Goal: Communication & Community: Answer question/provide support

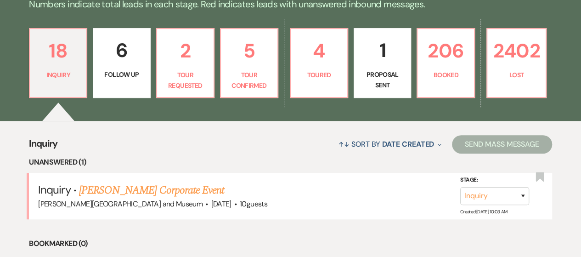
scroll to position [237, 0]
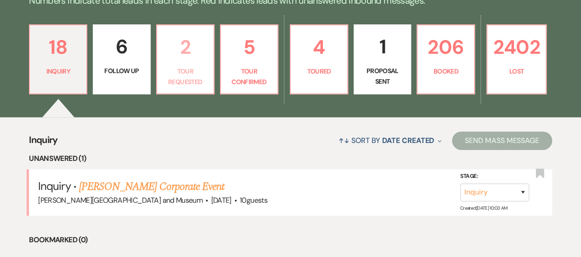
click at [190, 68] on p "Tour Requested" at bounding box center [185, 76] width 45 height 21
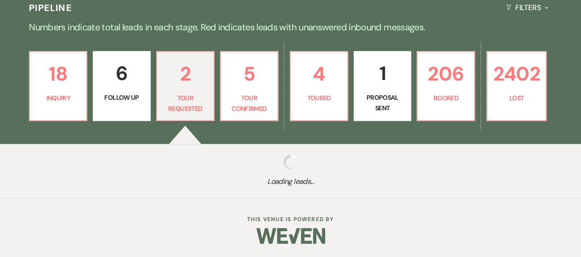
select select "2"
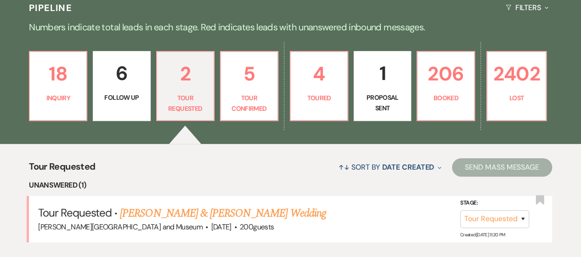
scroll to position [237, 0]
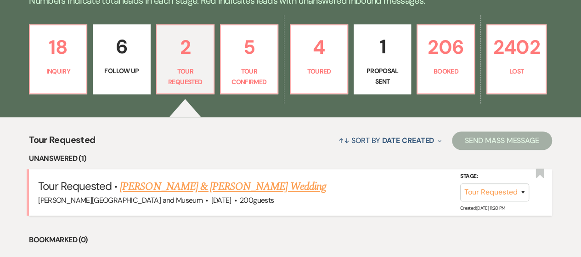
click at [216, 187] on link "[PERSON_NAME] & [PERSON_NAME] Wedding" at bounding box center [223, 186] width 206 height 17
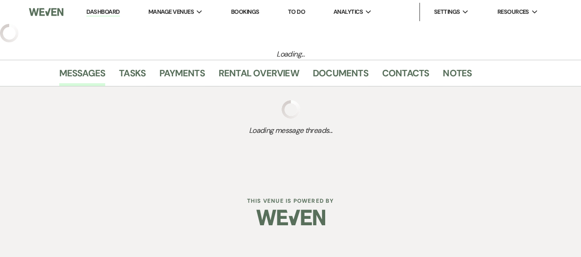
select select "2"
select select "1"
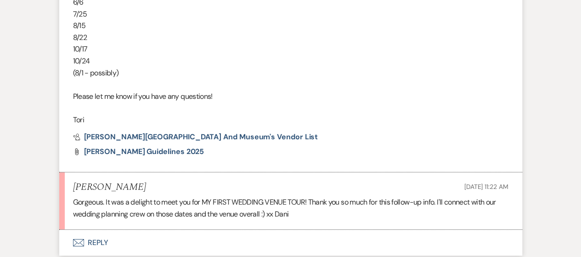
scroll to position [1702, 0]
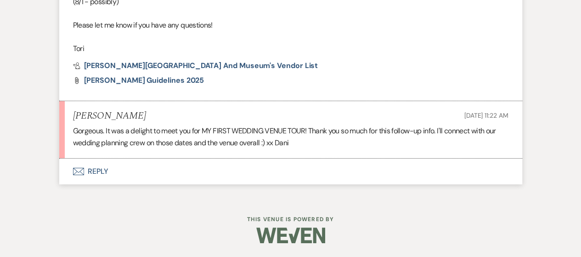
click at [87, 173] on button "Envelope Reply" at bounding box center [290, 172] width 463 height 26
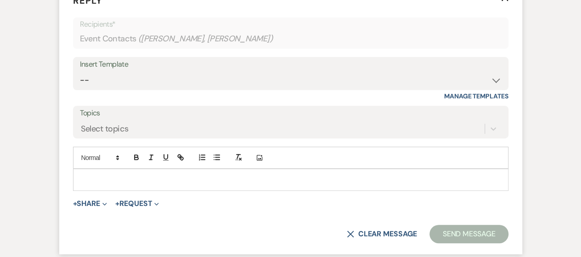
scroll to position [1960, 0]
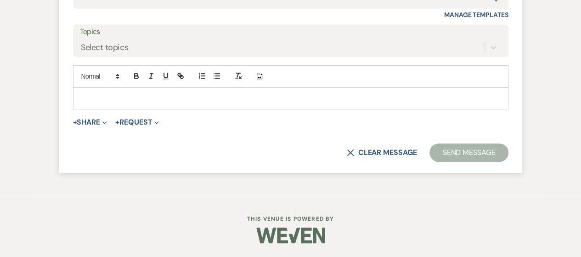
click at [90, 97] on p at bounding box center [290, 98] width 421 height 10
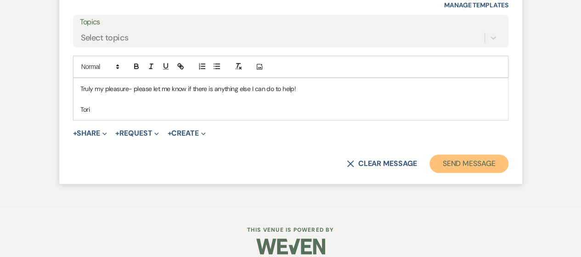
click at [465, 173] on button "Send Message" at bounding box center [469, 163] width 79 height 18
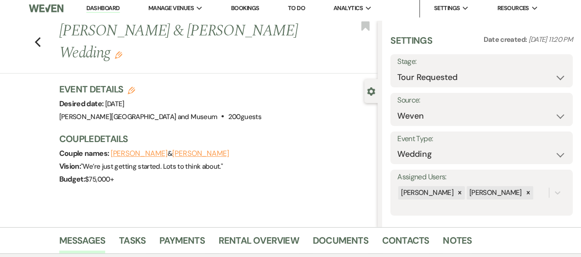
scroll to position [0, 0]
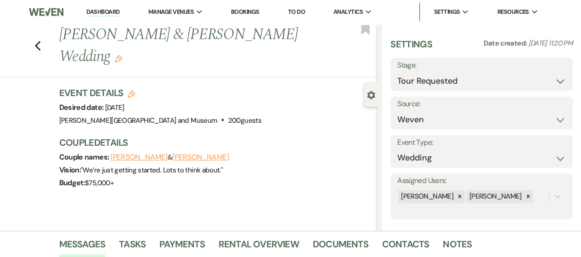
click at [87, 13] on link "Dashboard" at bounding box center [102, 12] width 33 height 9
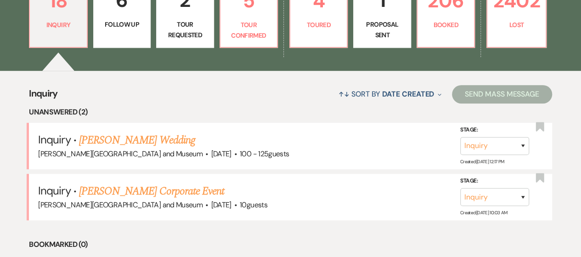
scroll to position [250, 0]
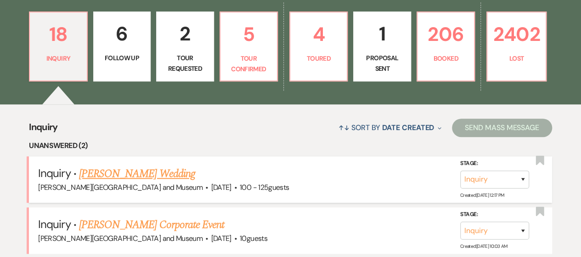
click at [143, 172] on link "[PERSON_NAME] Wedding" at bounding box center [137, 173] width 116 height 17
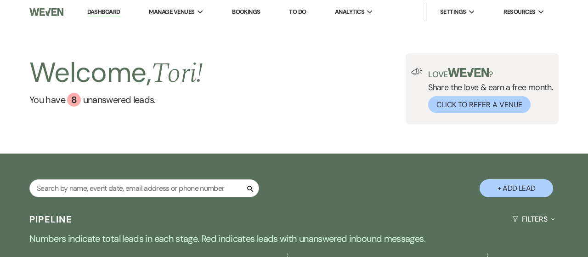
select select "1"
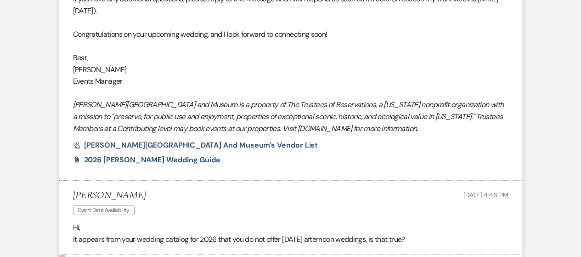
scroll to position [1090, 0]
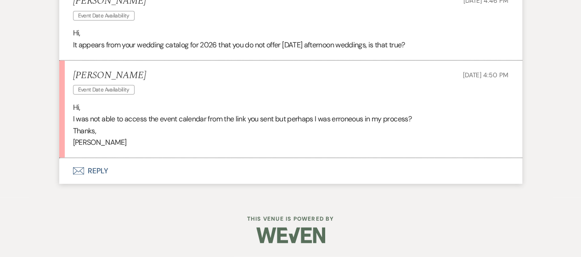
click at [104, 169] on button "Envelope Reply" at bounding box center [290, 171] width 463 height 26
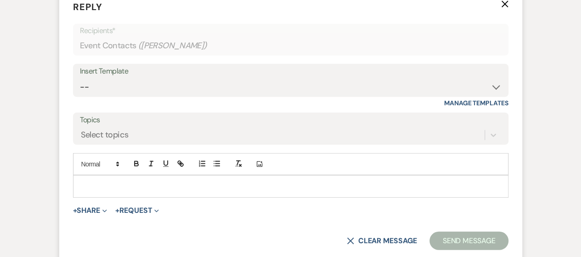
scroll to position [1256, 0]
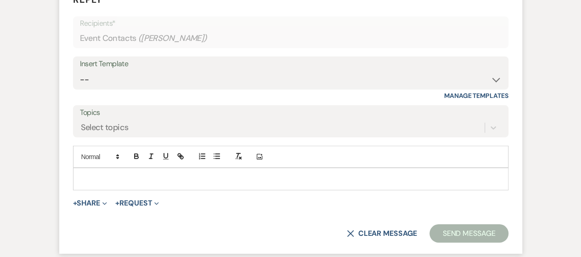
click at [101, 189] on div at bounding box center [291, 178] width 435 height 21
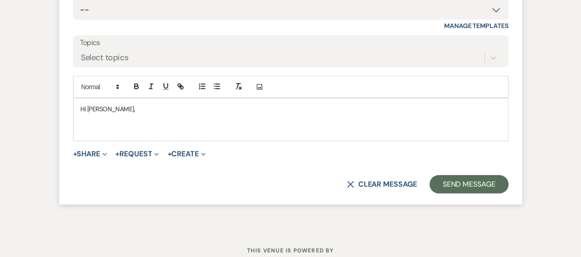
scroll to position [1327, 0]
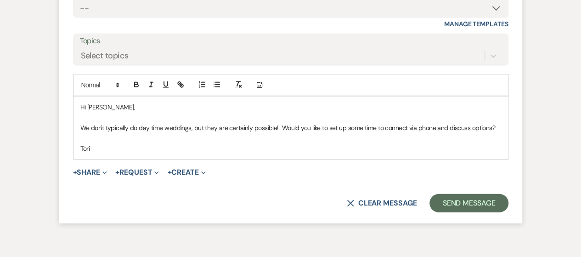
click at [434, 133] on p "We don't typically do day time weddings, but they are certainly possible! Would…" at bounding box center [290, 128] width 421 height 10
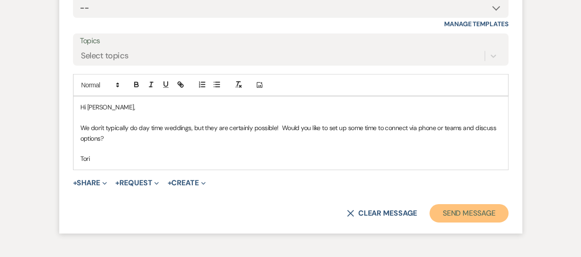
click at [483, 219] on button "Send Message" at bounding box center [469, 213] width 79 height 18
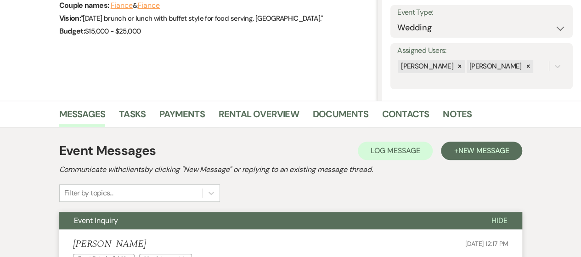
scroll to position [0, 0]
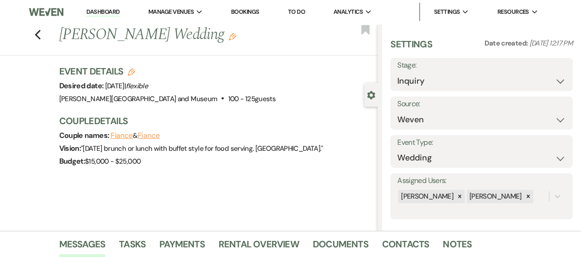
click at [99, 9] on link "Dashboard" at bounding box center [102, 12] width 33 height 9
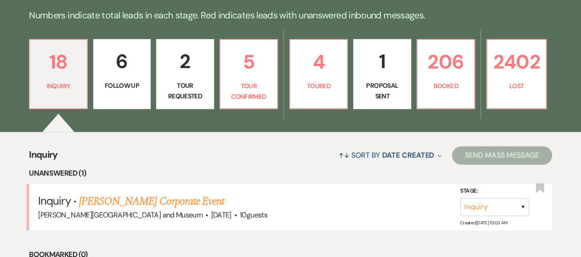
scroll to position [261, 0]
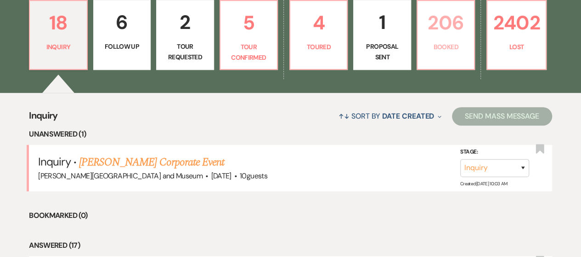
click at [455, 62] on link "206 Booked" at bounding box center [446, 35] width 58 height 70
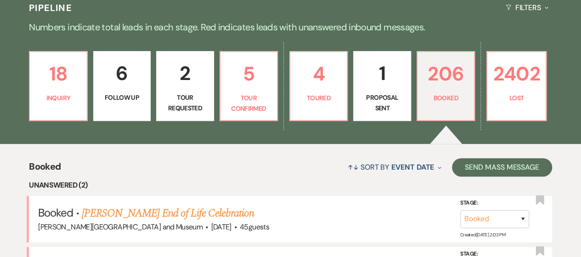
scroll to position [261, 0]
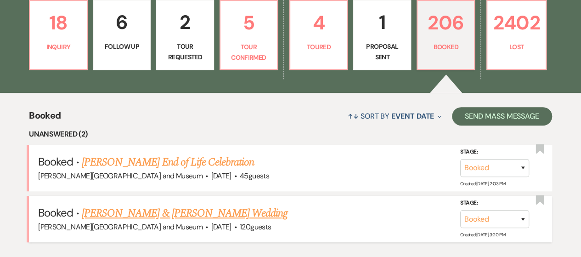
click at [162, 216] on link "[PERSON_NAME] & [PERSON_NAME] Wedding" at bounding box center [185, 213] width 206 height 17
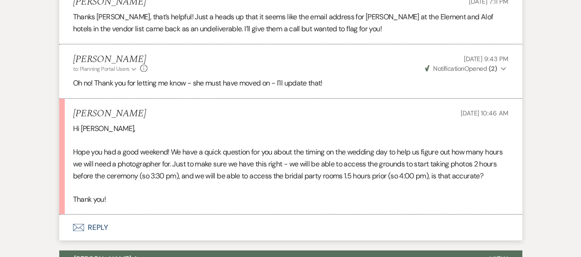
scroll to position [1009, 0]
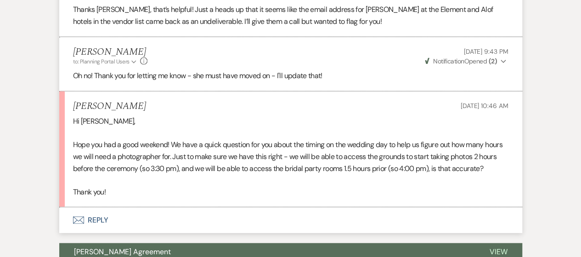
click at [85, 225] on button "Envelope Reply" at bounding box center [290, 220] width 463 height 26
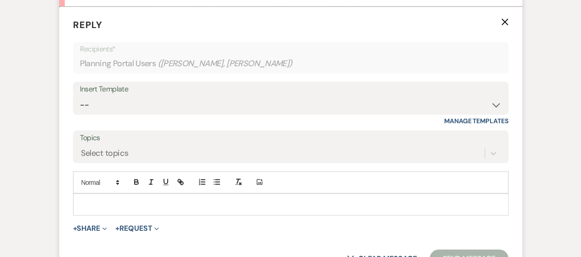
scroll to position [1222, 0]
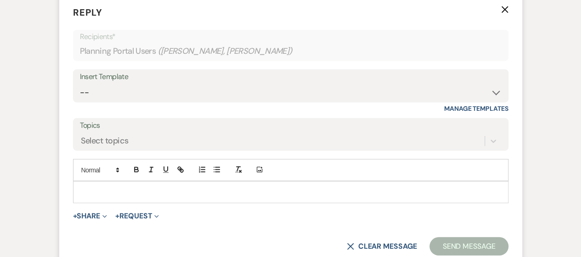
click at [130, 189] on p at bounding box center [290, 192] width 421 height 10
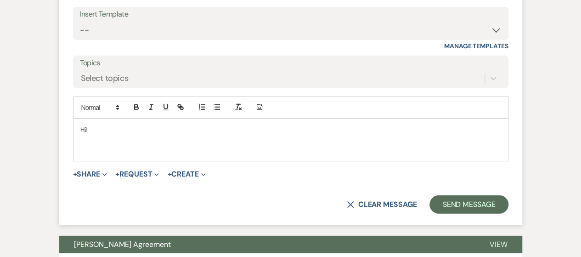
scroll to position [1300, 0]
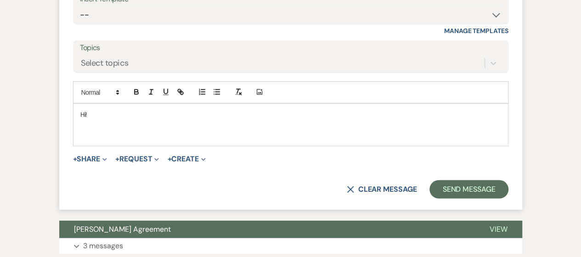
click at [91, 119] on p at bounding box center [290, 124] width 421 height 10
click at [96, 110] on p "Hi!" at bounding box center [290, 114] width 421 height 10
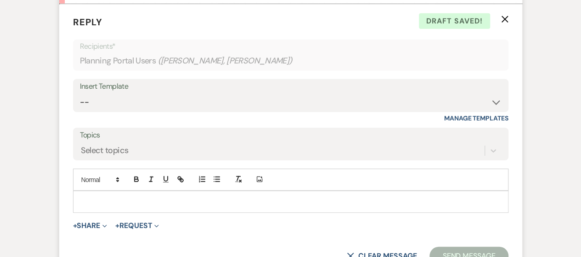
scroll to position [1196, 0]
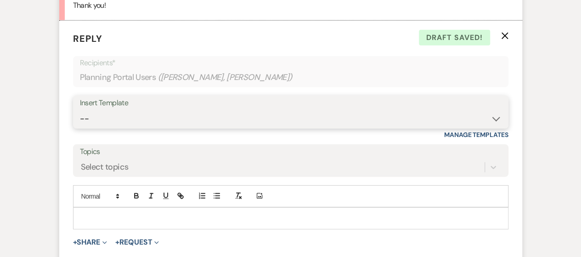
click at [462, 123] on select "-- Weven Planning Portal Introduction (Booked Events) Checking In Planning Foll…" at bounding box center [291, 119] width 422 height 18
select select "1426"
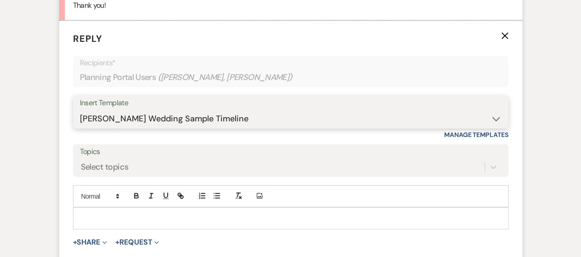
click at [80, 110] on select "-- Weven Planning Portal Introduction (Booked Events) Checking In Planning Foll…" at bounding box center [291, 119] width 422 height 18
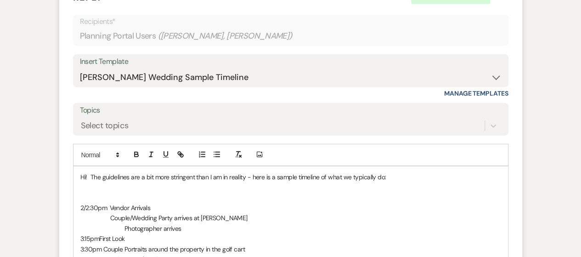
scroll to position [1227, 0]
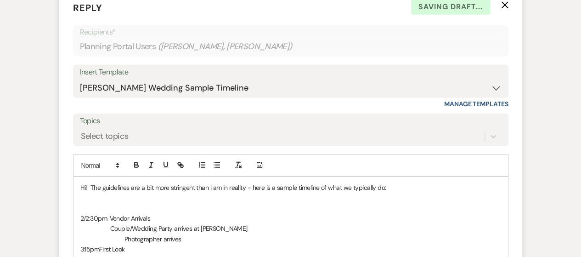
click at [110, 226] on span "Couple/Wedding Party arrives at [PERSON_NAME]" at bounding box center [178, 228] width 137 height 8
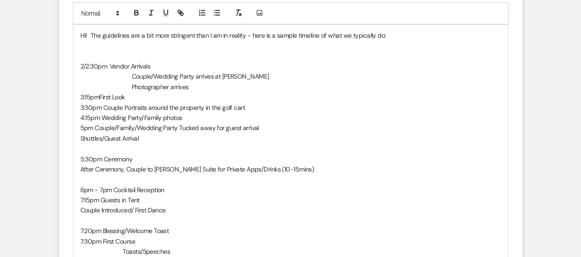
scroll to position [1406, 0]
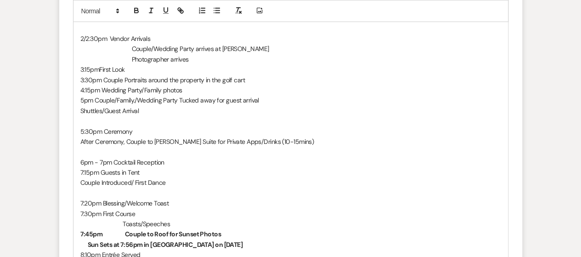
click at [105, 67] on p "3:15pm First Look" at bounding box center [290, 69] width 421 height 10
click at [102, 67] on p "3:15pm First Look" at bounding box center [290, 69] width 421 height 10
click at [105, 78] on p "3:30pm Couple Portraits around the property in the golf cart" at bounding box center [290, 80] width 421 height 10
click at [102, 89] on p "4:15pm Wedding Party/Family photos" at bounding box center [290, 90] width 421 height 10
click at [95, 96] on p "5pm Couple/Family./Wedding Party Tucked away for guest arrival" at bounding box center [290, 100] width 421 height 10
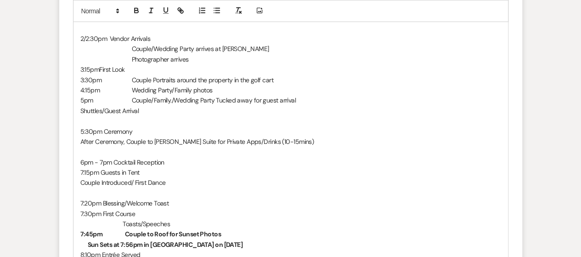
click at [81, 107] on p "Shuttles/Guest Arrival" at bounding box center [290, 111] width 421 height 10
click at [120, 130] on span "Ceremony" at bounding box center [118, 131] width 29 height 8
click at [81, 141] on p "After Ceremony, Couple to [PERSON_NAME] Suite for Private Apps/Drinks (10-15min…" at bounding box center [290, 141] width 421 height 10
click at [257, 45] on p "Couple/Wedding Party arrives at [PERSON_NAME]" at bounding box center [290, 49] width 421 height 10
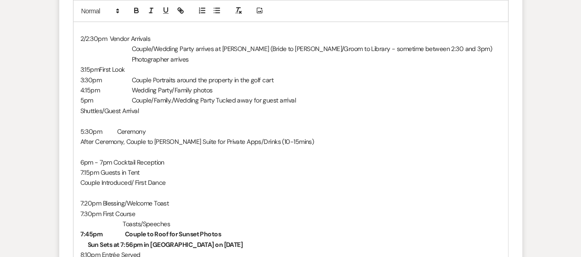
click at [119, 163] on span "Cocktail Reception" at bounding box center [139, 162] width 51 height 8
click at [79, 182] on div "Hi! The guidelines are a bit more stringent than I am in reality - here is a sa…" at bounding box center [291, 172] width 435 height 351
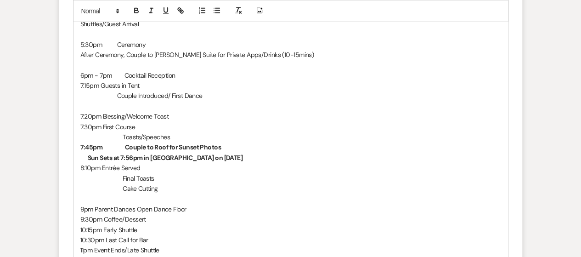
scroll to position [1498, 0]
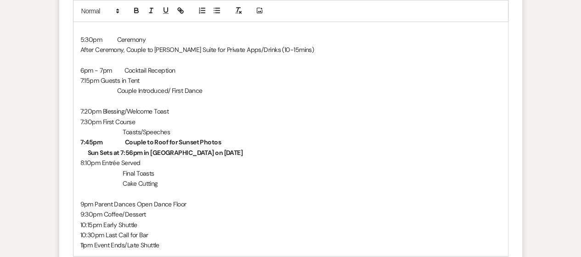
click at [198, 71] on p "6pm - 7pm Cocktail Reception" at bounding box center [290, 70] width 421 height 10
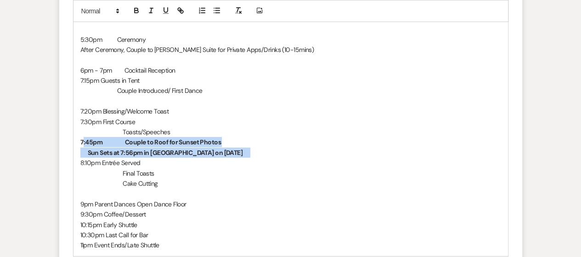
drag, startPoint x: 82, startPoint y: 138, endPoint x: 216, endPoint y: 148, distance: 135.1
click at [216, 148] on div "Hi! The guidelines are a bit more stringent than I am in reality - here is a sa…" at bounding box center [291, 80] width 435 height 351
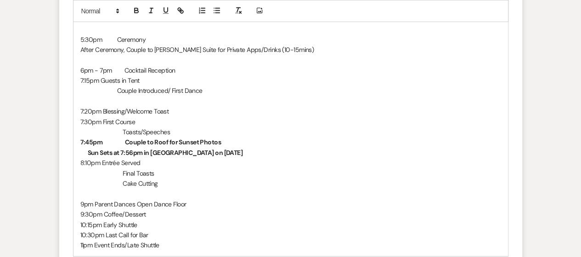
click at [75, 136] on div "Hi! The guidelines are a bit more stringent than I am in reality - here is a sa…" at bounding box center [291, 80] width 435 height 351
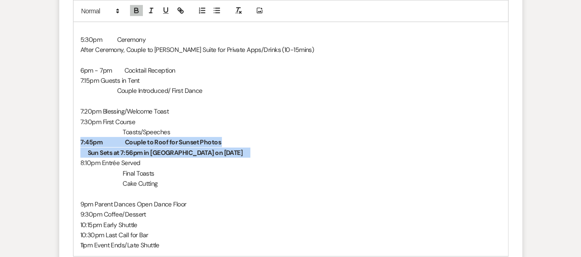
drag, startPoint x: 77, startPoint y: 140, endPoint x: 213, endPoint y: 149, distance: 135.9
click at [213, 149] on div "Hi! The guidelines are a bit more stringent than I am in reality - here is a sa…" at bounding box center [291, 80] width 435 height 351
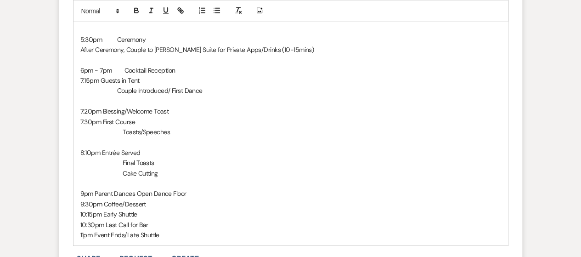
click at [187, 66] on p "6pm - 7pm Cocktail Reception" at bounding box center [290, 70] width 421 height 10
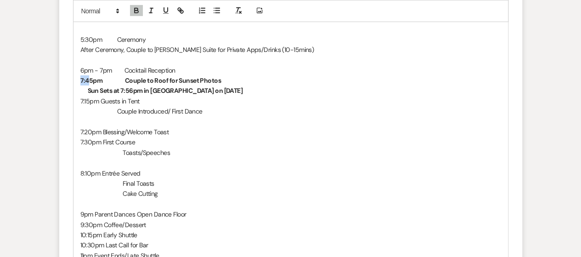
drag, startPoint x: 78, startPoint y: 79, endPoint x: 89, endPoint y: 78, distance: 11.1
click at [89, 78] on div "Hi! The guidelines are a bit more stringent than I am in reality - here is a sa…" at bounding box center [291, 85] width 435 height 361
click at [85, 88] on p "Sun Sets at 7:56pm in [GEOGRAPHIC_DATA] on [DATE]" at bounding box center [290, 90] width 421 height 10
drag, startPoint x: 184, startPoint y: 78, endPoint x: 225, endPoint y: 77, distance: 41.4
click at [225, 77] on p "6:55pm Couple to Roof for Sunset Photos" at bounding box center [290, 80] width 421 height 10
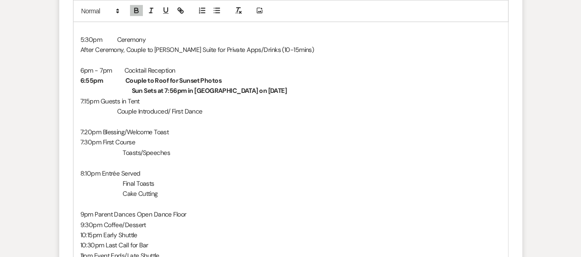
click at [168, 89] on strong "Sun Sets at 7:56pm in [GEOGRAPHIC_DATA] on [DATE]" at bounding box center [209, 90] width 155 height 8
click at [165, 89] on strong "Sun Sets at 7:56pm in [GEOGRAPHIC_DATA] on [DATE]" at bounding box center [209, 90] width 155 height 8
click at [165, 88] on strong "Sun Sets at 7:56pm in [GEOGRAPHIC_DATA] on [DATE]" at bounding box center [209, 90] width 155 height 8
drag, startPoint x: 166, startPoint y: 85, endPoint x: 172, endPoint y: 89, distance: 6.6
click at [172, 89] on strong "Sun Sets at 7:56pm in [GEOGRAPHIC_DATA] on [DATE]" at bounding box center [209, 90] width 155 height 8
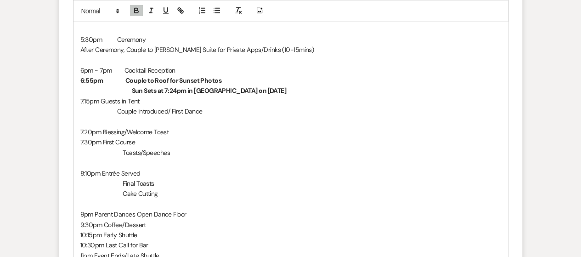
click at [230, 88] on strong "Sun Sets at 7:24pm in [GEOGRAPHIC_DATA] on [DATE]" at bounding box center [209, 90] width 155 height 8
click at [117, 111] on span "Couple Introduced/ First Dance" at bounding box center [159, 111] width 85 height 8
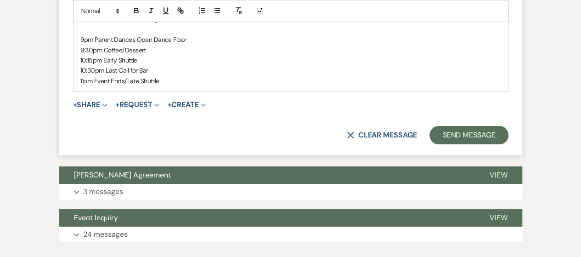
scroll to position [1728, 0]
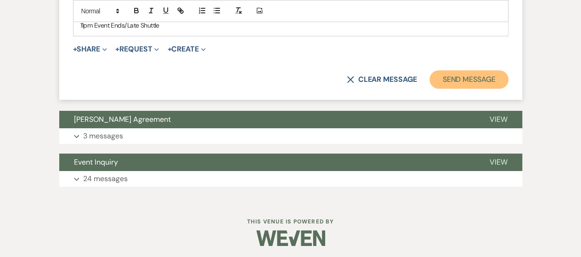
click at [481, 80] on button "Send Message" at bounding box center [469, 79] width 79 height 18
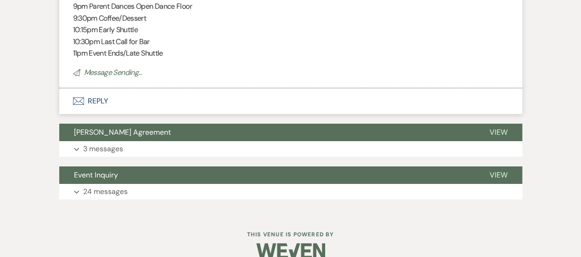
scroll to position [0, 0]
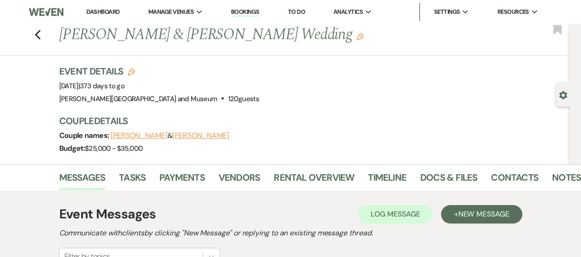
click at [99, 11] on link "Dashboard" at bounding box center [102, 12] width 33 height 8
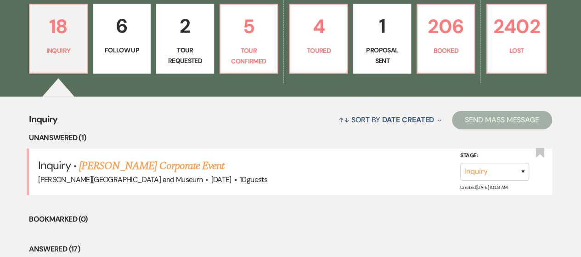
scroll to position [254, 0]
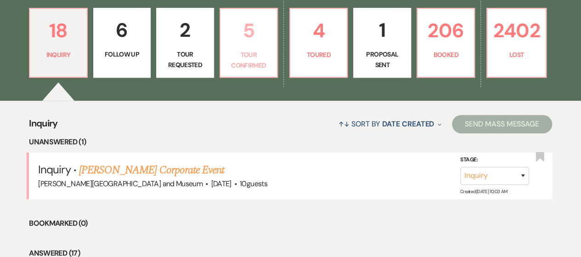
click at [260, 66] on p "Tour Confirmed" at bounding box center [248, 60] width 45 height 21
select select "4"
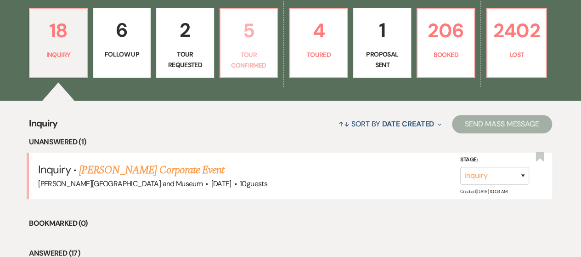
select select "4"
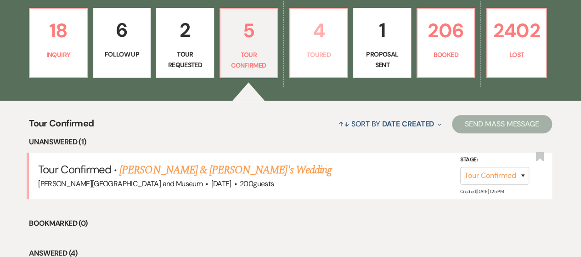
click at [319, 61] on link "4 Toured" at bounding box center [319, 43] width 58 height 70
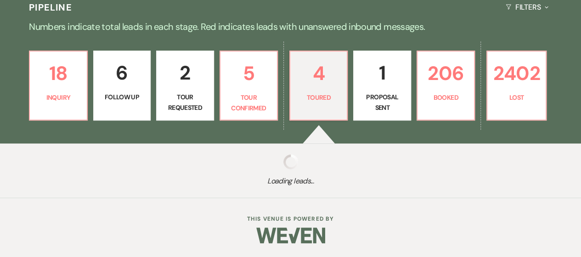
scroll to position [254, 0]
select select "5"
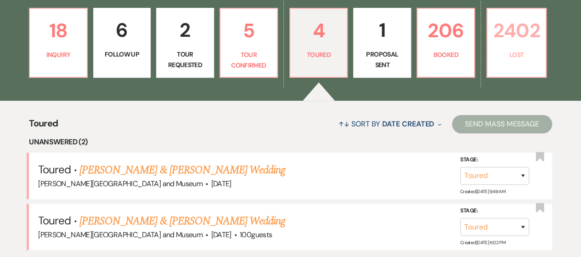
click at [518, 48] on link "2402 Lost" at bounding box center [517, 43] width 60 height 70
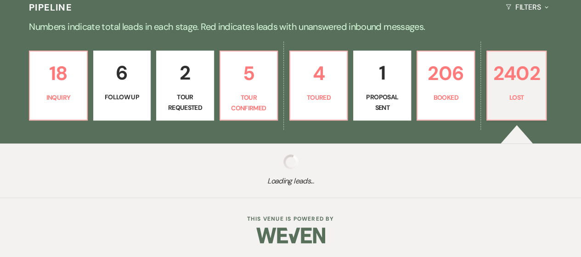
scroll to position [210, 0]
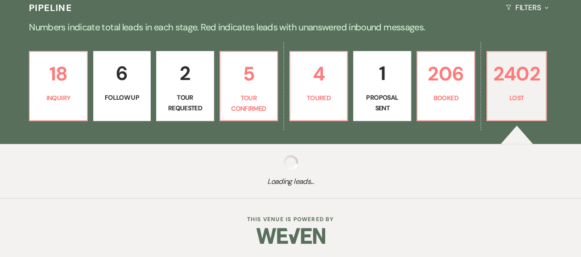
select select "8"
select select "6"
select select "8"
select select "10"
select select "8"
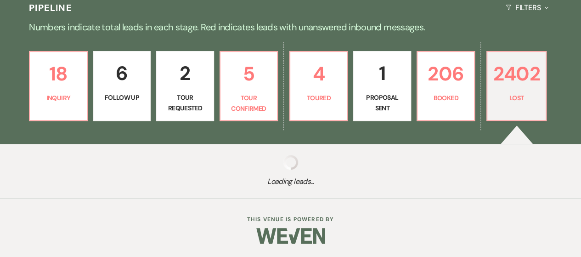
select select "10"
select select "8"
select select "10"
select select "8"
select select "10"
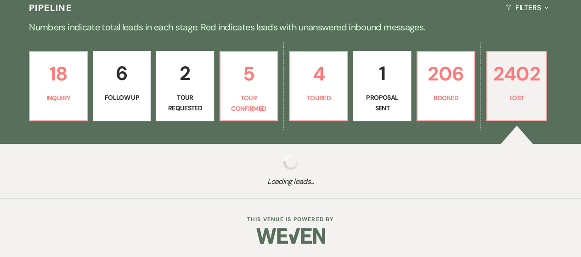
select select "8"
select select "6"
select select "8"
select select "10"
select select "8"
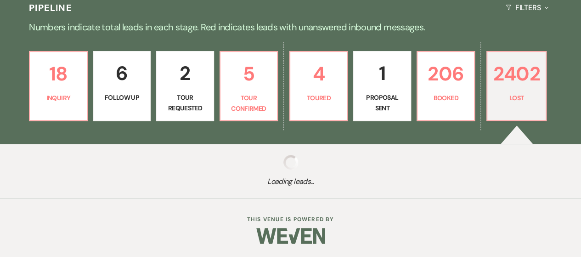
select select "5"
select select "8"
select select "10"
select select "8"
select select "5"
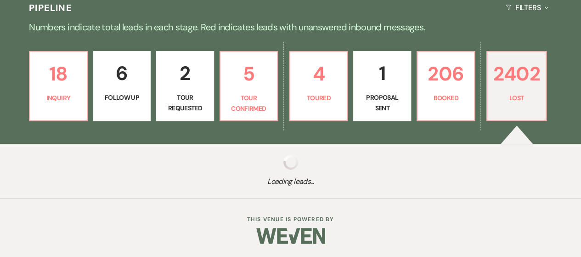
select select "8"
select select "10"
select select "8"
select select "10"
select select "8"
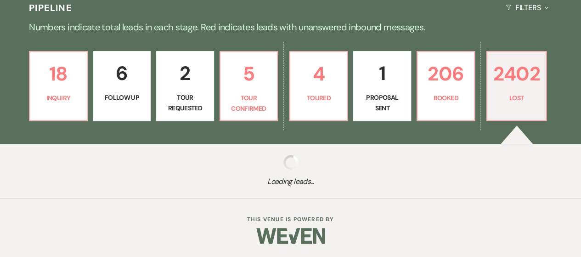
select select "5"
select select "8"
select select "5"
select select "8"
select select "10"
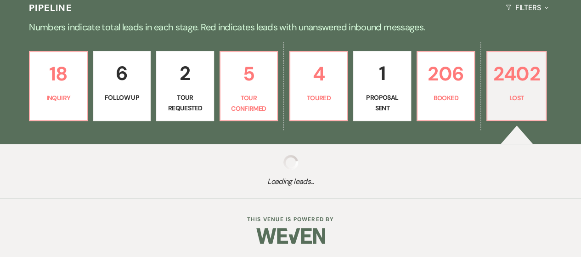
select select "8"
select select "5"
select select "8"
select select "10"
select select "8"
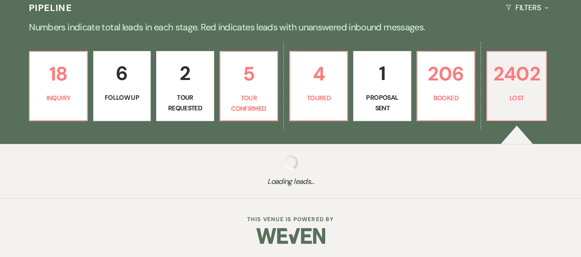
select select "5"
select select "8"
select select "5"
select select "8"
select select "5"
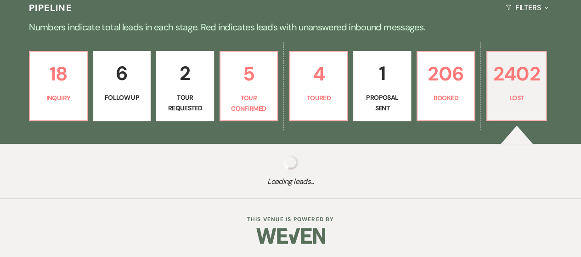
select select "8"
select select "5"
select select "8"
select select "5"
select select "8"
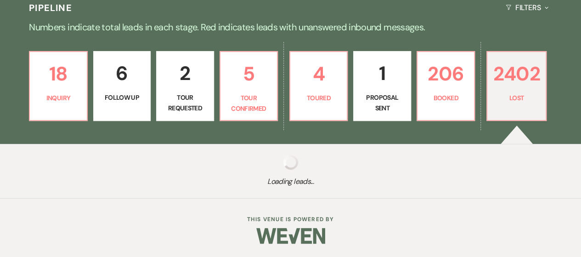
select select "5"
select select "8"
select select "5"
select select "8"
select select "10"
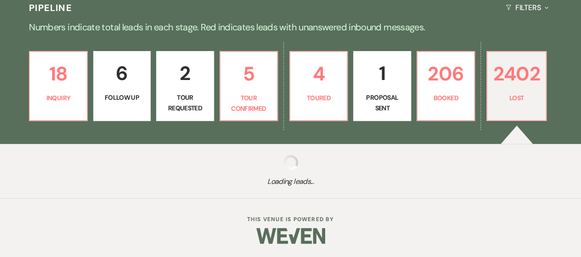
select select "8"
select select "5"
select select "8"
select select "5"
select select "8"
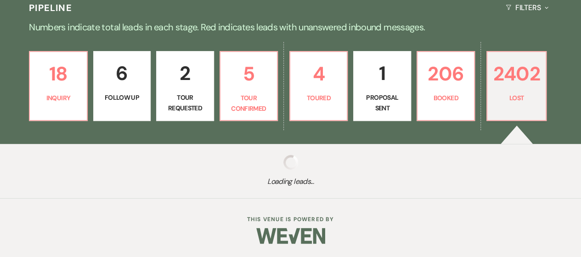
select select "5"
select select "8"
select select "10"
select select "8"
select select "5"
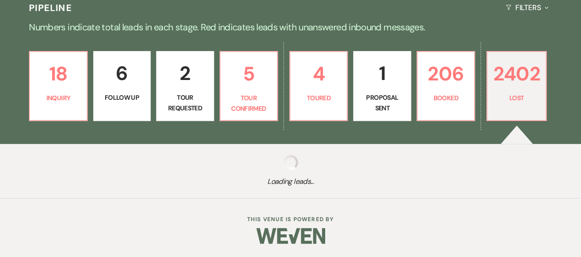
select select "8"
select select "10"
select select "8"
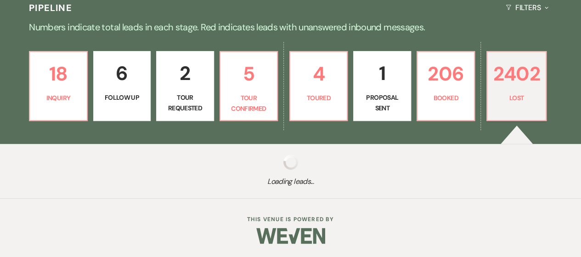
select select "5"
select select "8"
select select "5"
select select "8"
select select "7"
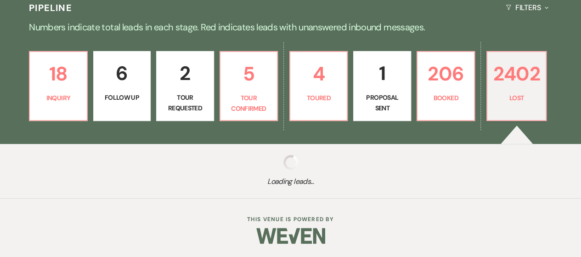
select select "8"
select select "6"
select select "8"
select select "10"
select select "8"
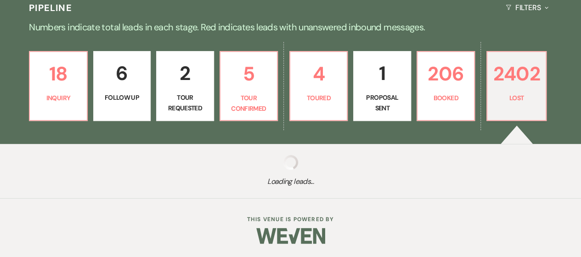
select select "8"
select select "10"
select select "8"
select select "5"
select select "8"
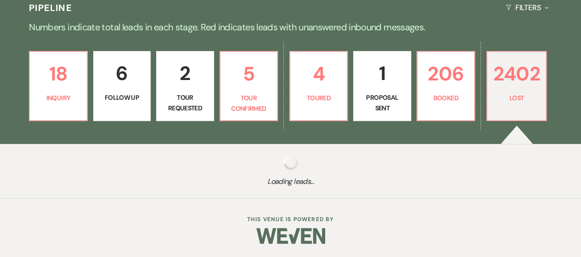
select select "5"
select select "8"
select select "10"
select select "8"
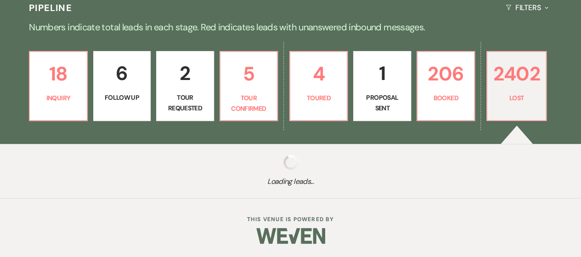
select select "5"
select select "8"
select select "5"
select select "8"
select select "5"
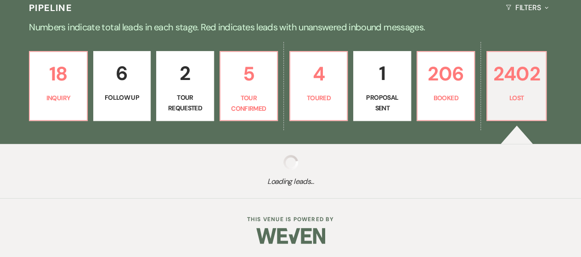
select select "8"
select select "10"
select select "8"
select select "5"
select select "8"
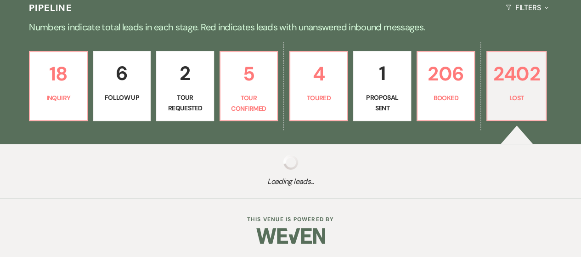
select select "8"
select select "5"
select select "8"
select select "5"
select select "8"
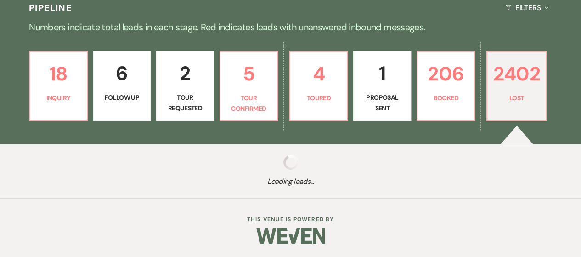
select select "7"
select select "8"
select select "5"
select select "8"
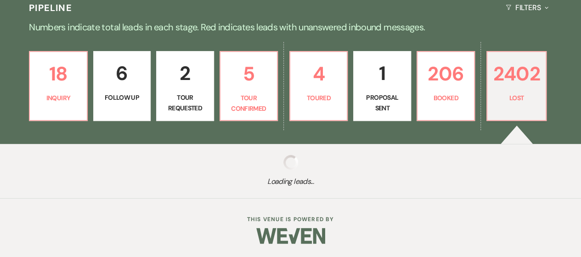
select select "5"
select select "8"
select select "6"
select select "8"
select select "5"
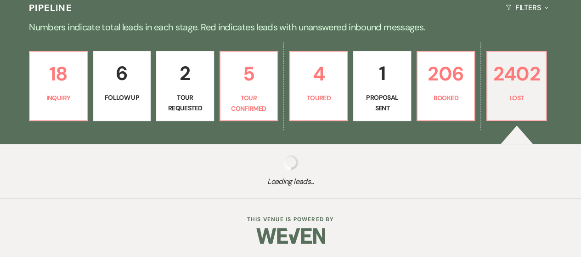
select select "8"
select select "5"
select select "8"
select select "5"
select select "8"
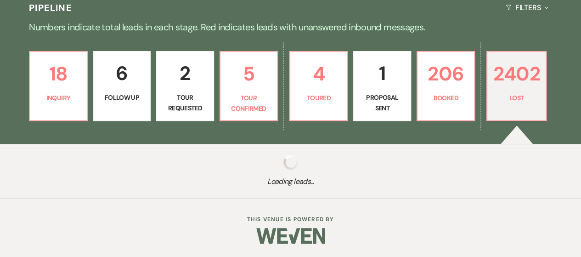
select select "8"
select select "5"
select select "8"
select select "5"
select select "8"
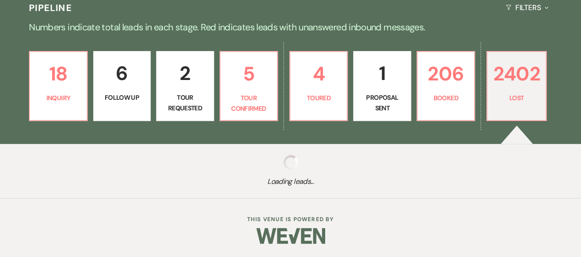
select select "7"
select select "8"
select select "5"
select select "8"
select select "6"
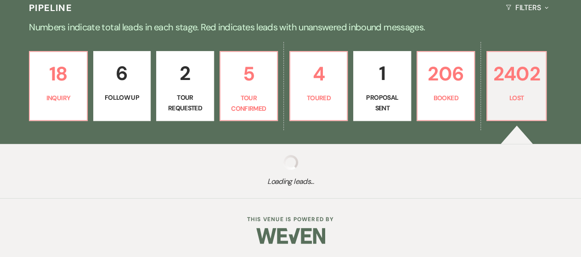
select select "8"
select select "5"
select select "8"
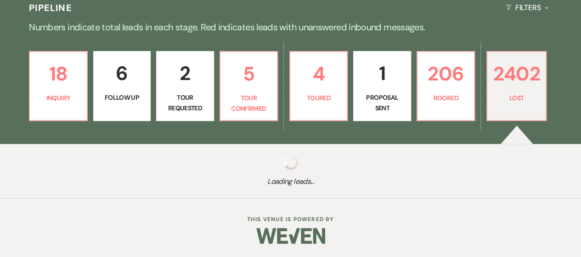
select select "10"
select select "8"
select select "10"
select select "8"
select select "5"
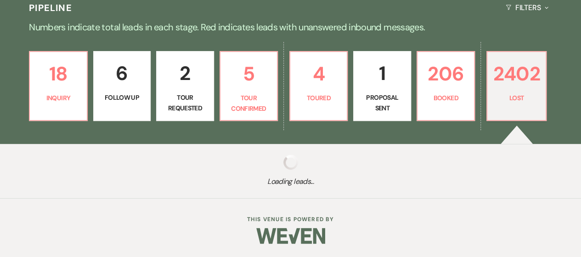
select select "8"
select select "5"
select select "8"
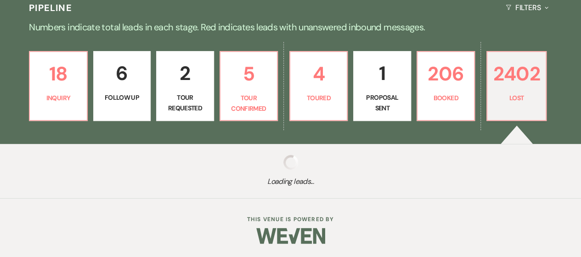
select select "8"
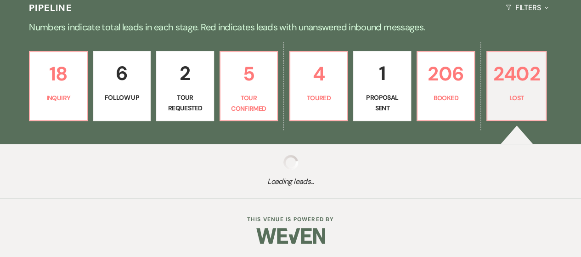
select select "8"
select select "5"
select select "8"
select select "5"
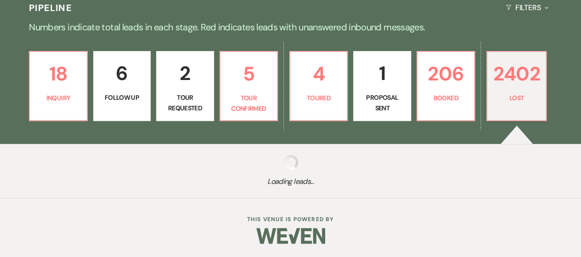
select select "8"
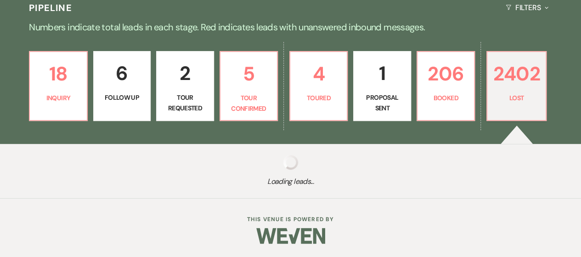
select select "8"
select select "5"
select select "8"
select select "5"
select select "8"
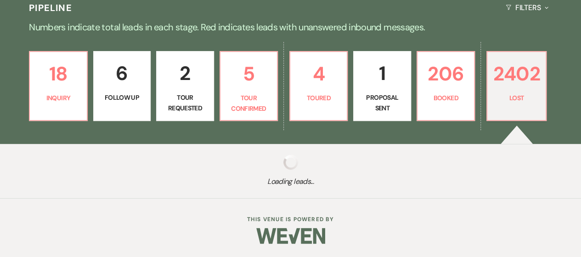
select select "8"
select select "5"
select select "8"
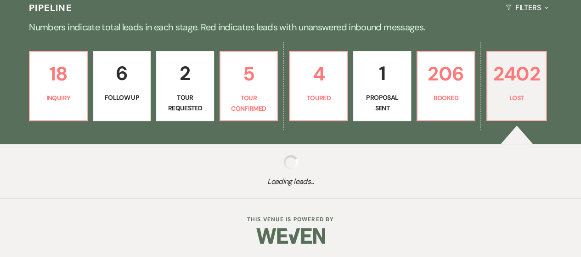
select select "5"
select select "8"
select select "5"
select select "8"
select select "5"
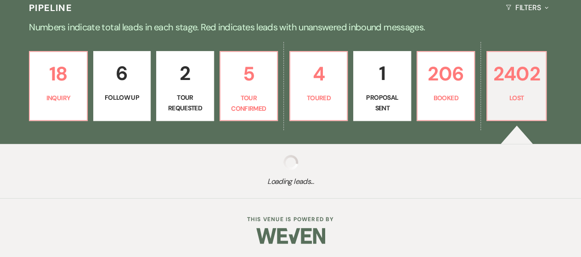
select select "8"
select select "5"
select select "8"
select select "5"
select select "8"
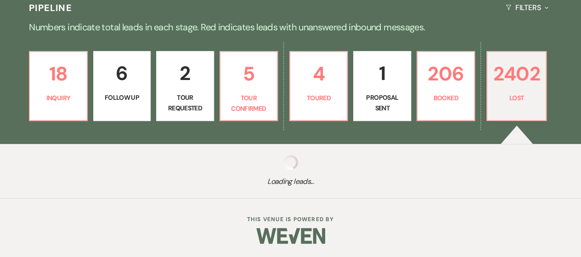
select select "5"
select select "8"
select select "7"
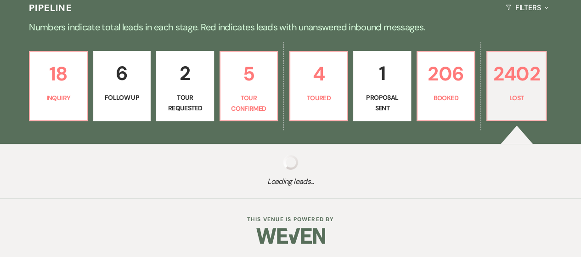
select select "8"
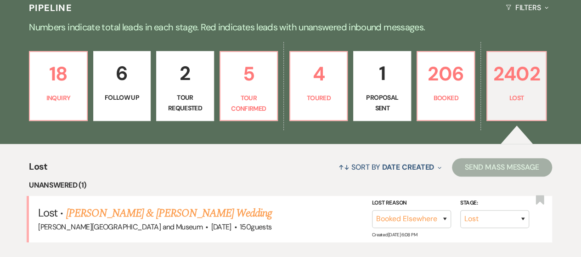
scroll to position [254, 0]
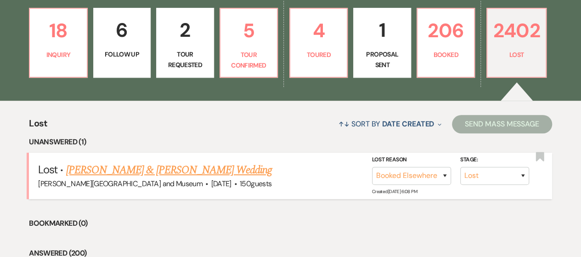
click at [207, 172] on link "[PERSON_NAME] & [PERSON_NAME] Wedding" at bounding box center [169, 170] width 206 height 17
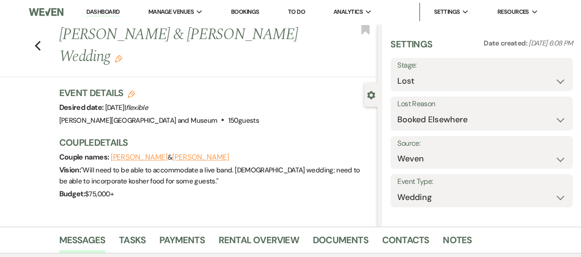
click at [205, 170] on span "" Will need to be able to accommodate a live band. [DEMOGRAPHIC_DATA] wedding; …" at bounding box center [209, 175] width 301 height 20
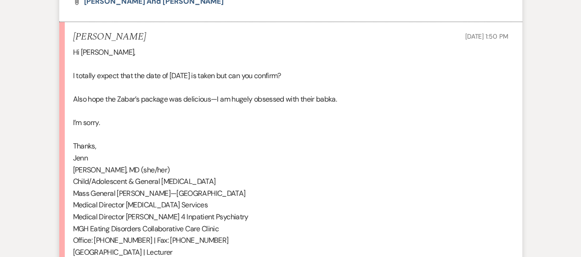
scroll to position [9043, 0]
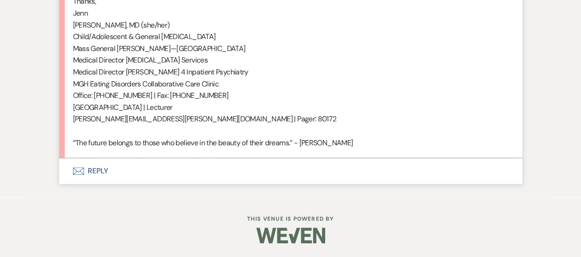
click at [101, 178] on button "Envelope Reply" at bounding box center [290, 171] width 463 height 26
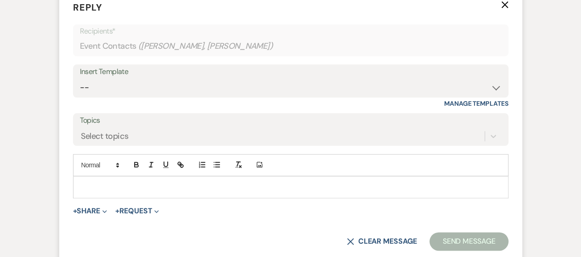
scroll to position [9209, 0]
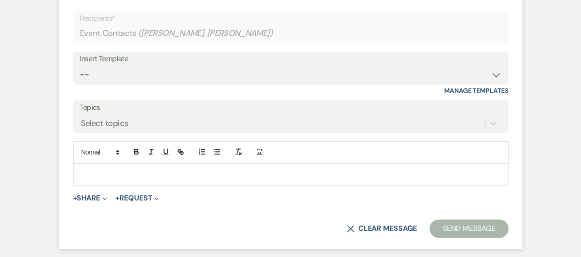
click at [101, 179] on p at bounding box center [290, 174] width 421 height 10
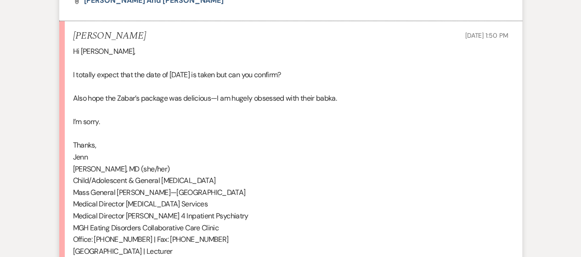
scroll to position [9341, 0]
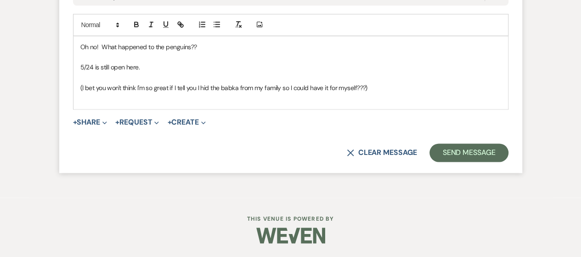
click at [167, 72] on p "5/24 is still open here." at bounding box center [290, 67] width 421 height 10
click at [452, 162] on button "Send Message" at bounding box center [469, 152] width 79 height 18
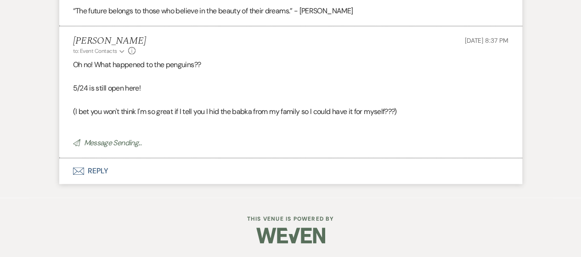
scroll to position [9155, 0]
